Goal: Find specific page/section: Find specific page/section

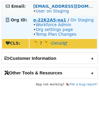
click at [41, 21] on strong "o-22K2A5-na1" at bounding box center [49, 20] width 33 height 5
